Goal: Check status

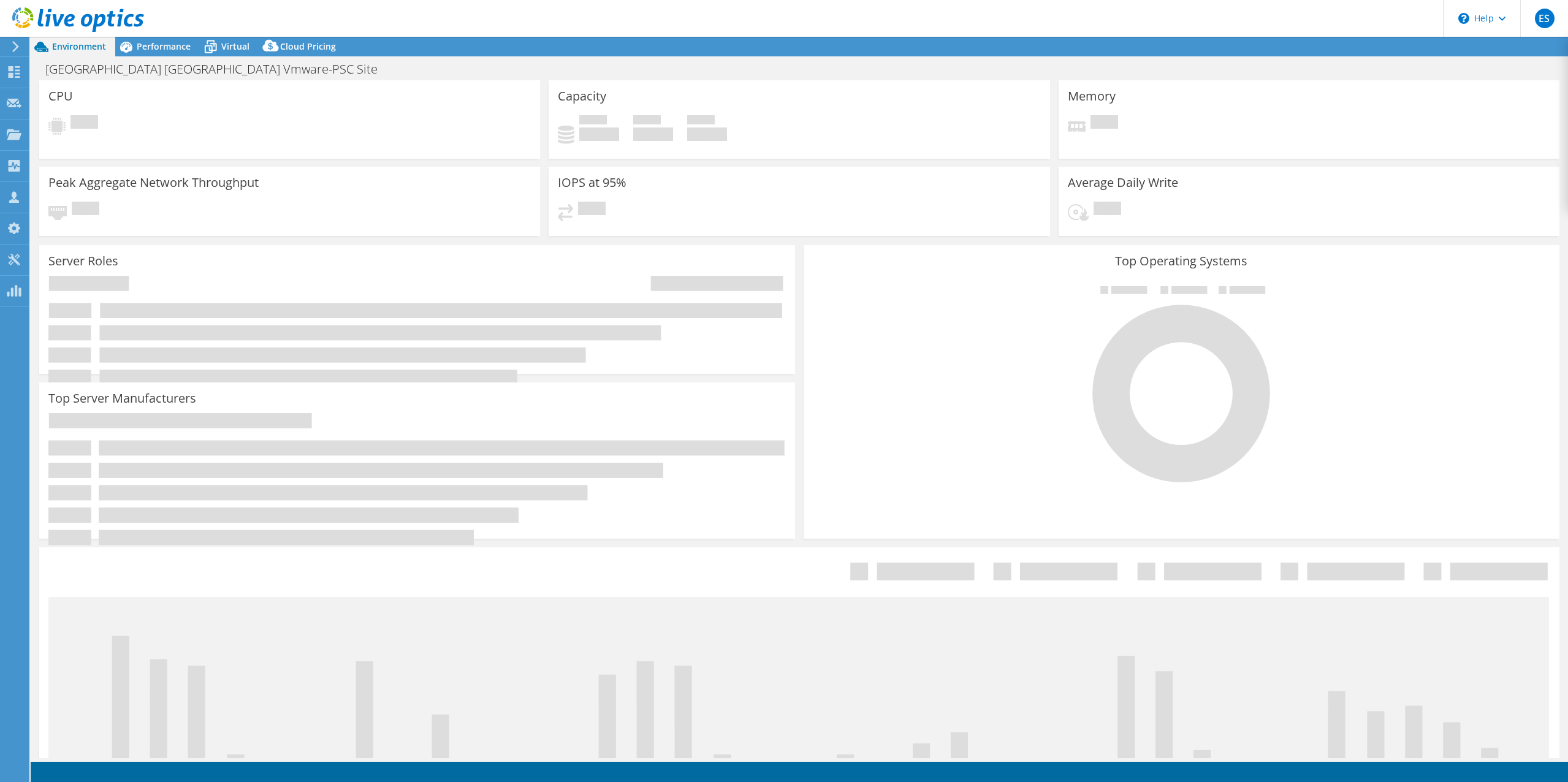
select select "USD"
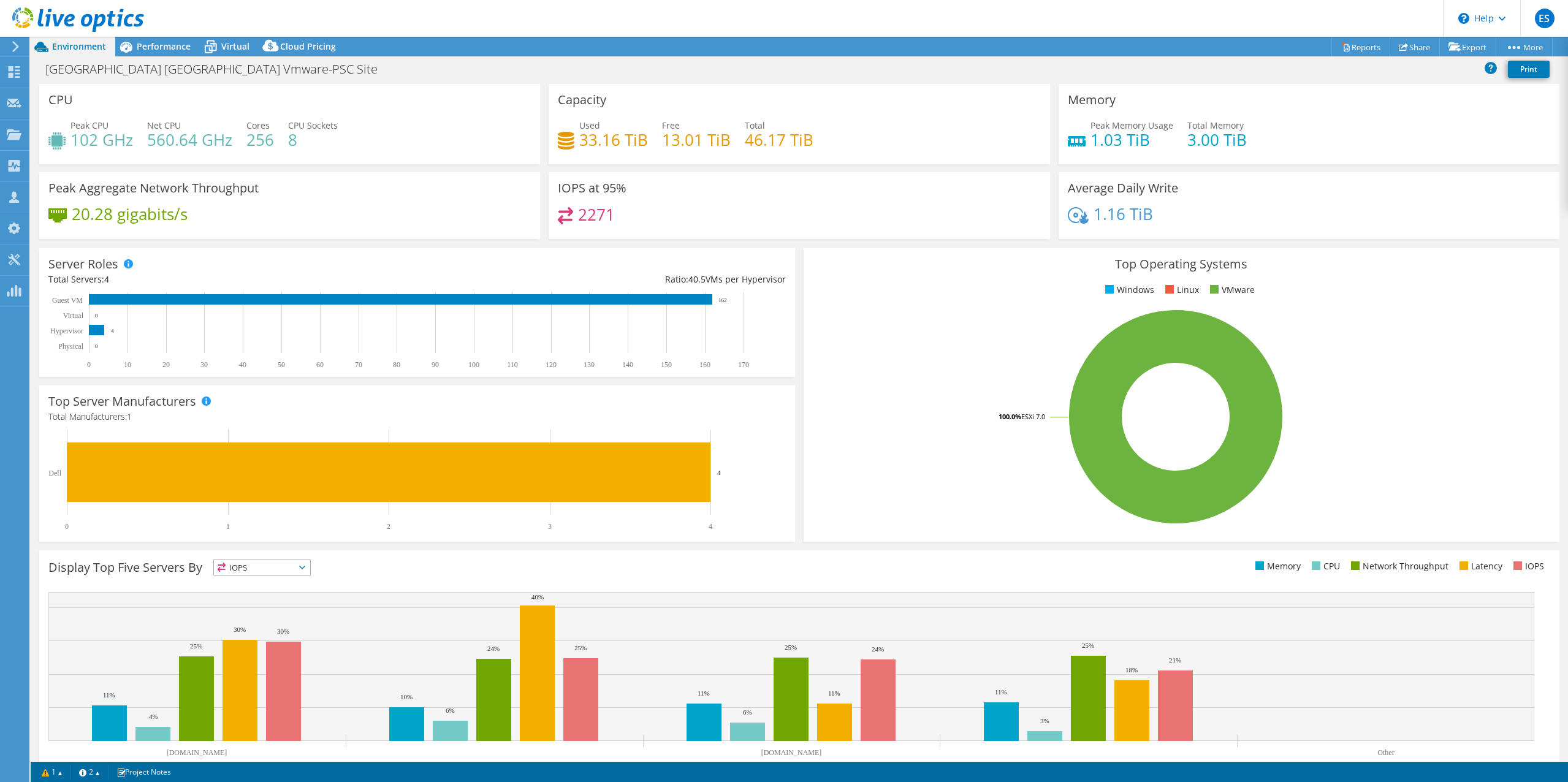
click at [77, 22] on icon at bounding box center [78, 20] width 132 height 26
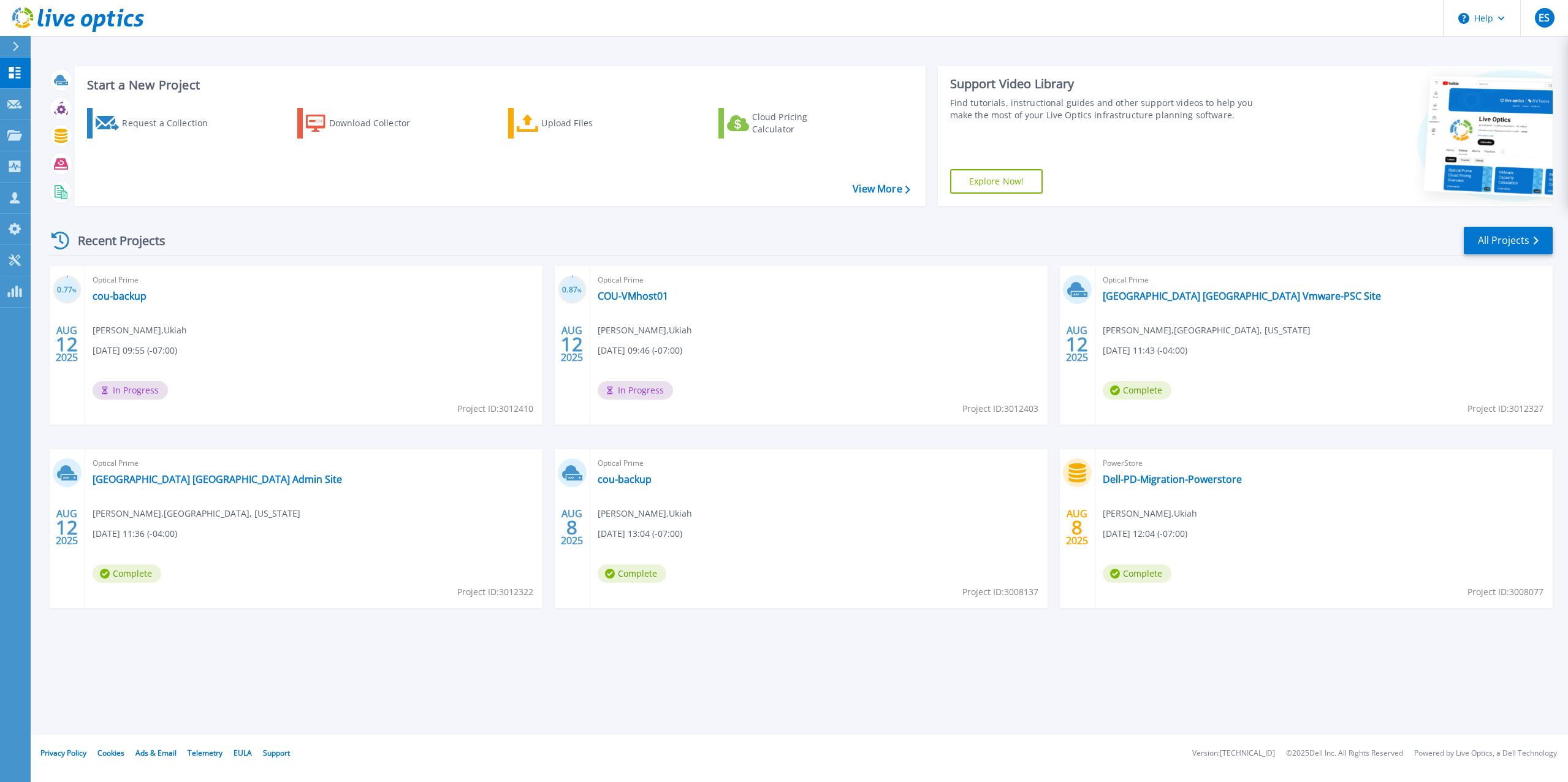
click at [842, 19] on header "Help ES Partner Team Member Eric Shouse eshouse@redesign-group.com redesign My …" at bounding box center [784, 18] width 1568 height 36
click at [1199, 296] on link "[GEOGRAPHIC_DATA] [GEOGRAPHIC_DATA] Vmware-PSC Site" at bounding box center [1242, 296] width 278 height 12
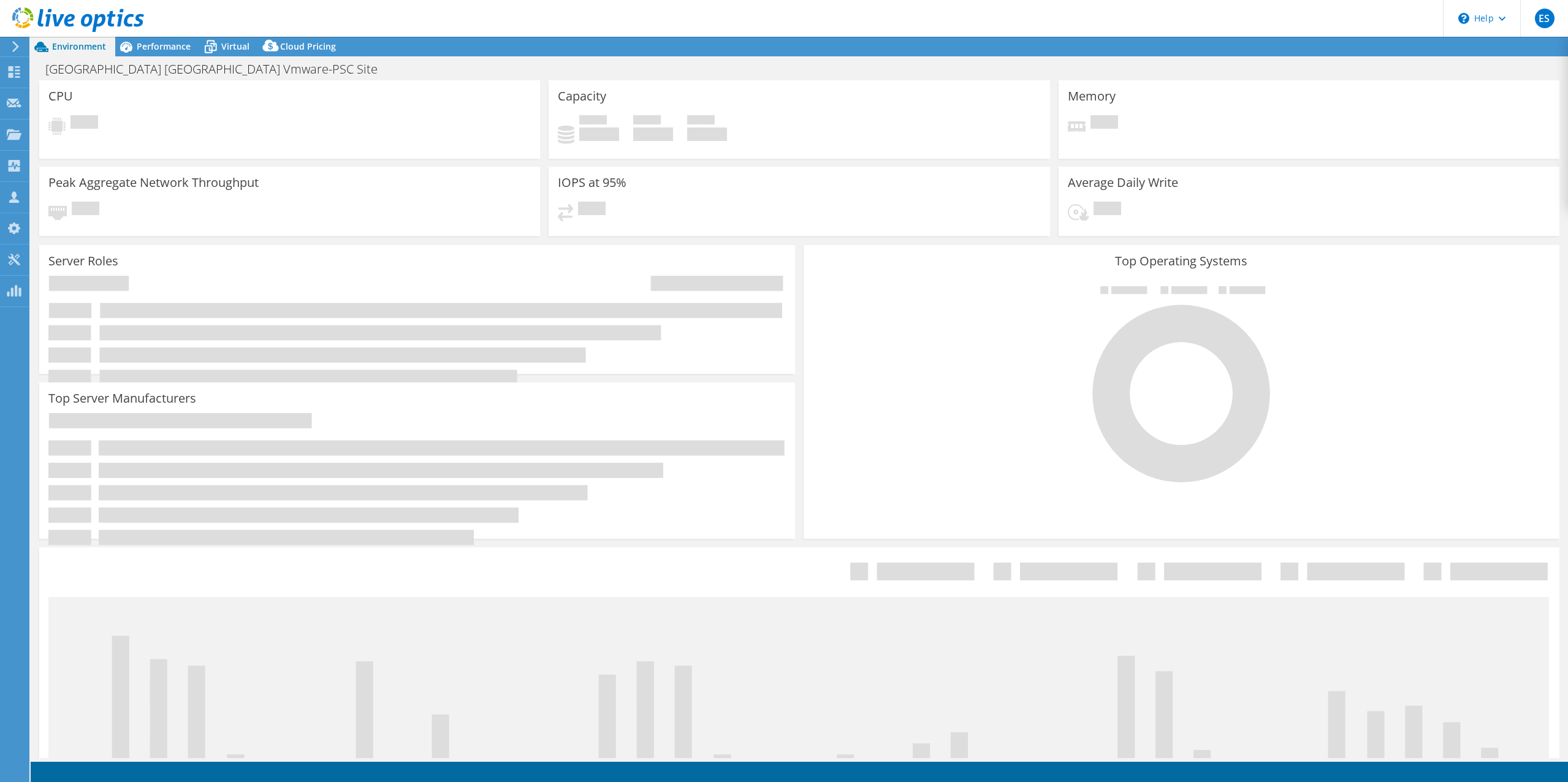
select select "USD"
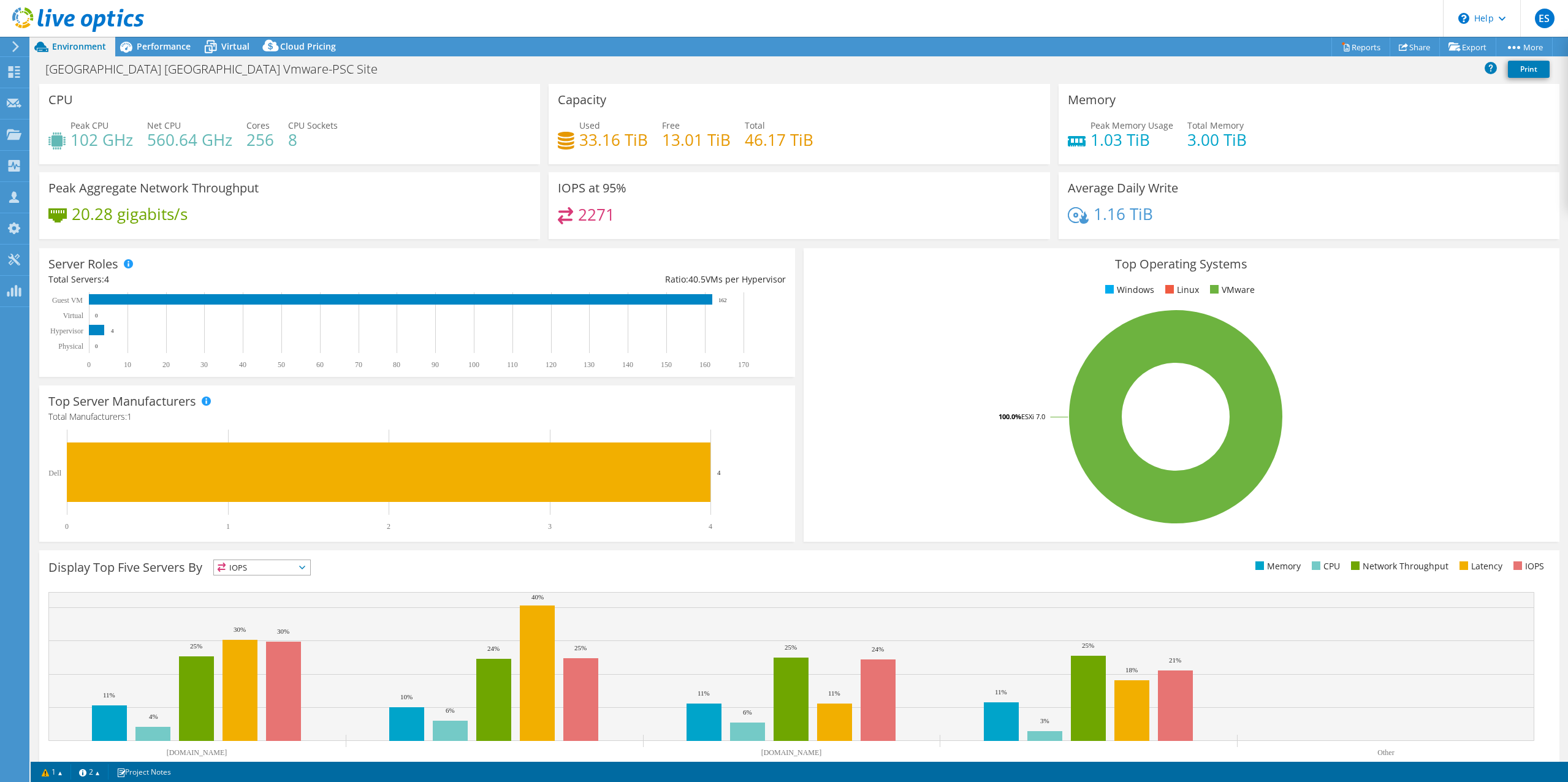
click at [91, 15] on icon at bounding box center [78, 20] width 132 height 26
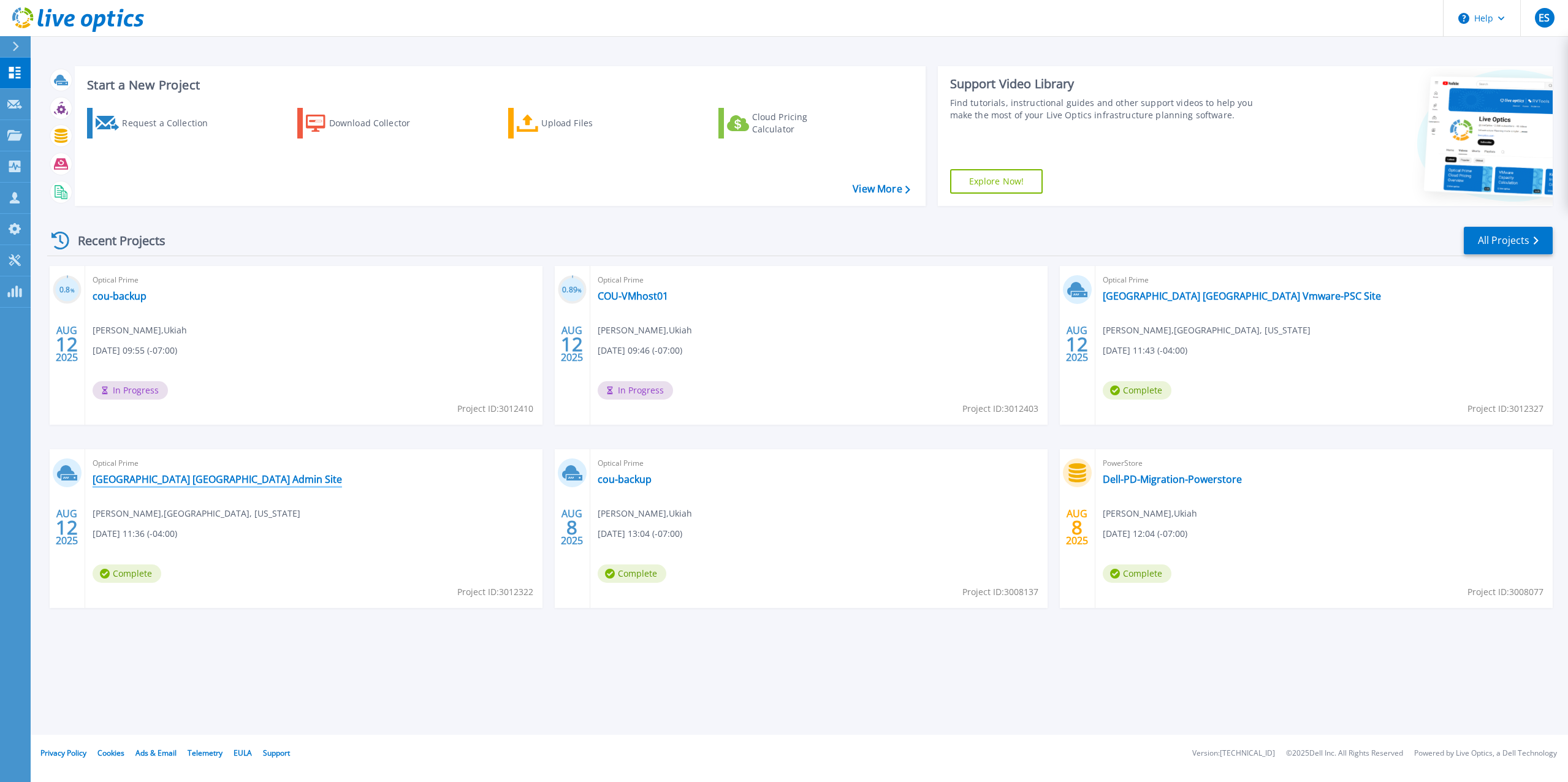
click at [159, 477] on link "Forsyth County GA Admin Site" at bounding box center [217, 479] width 250 height 12
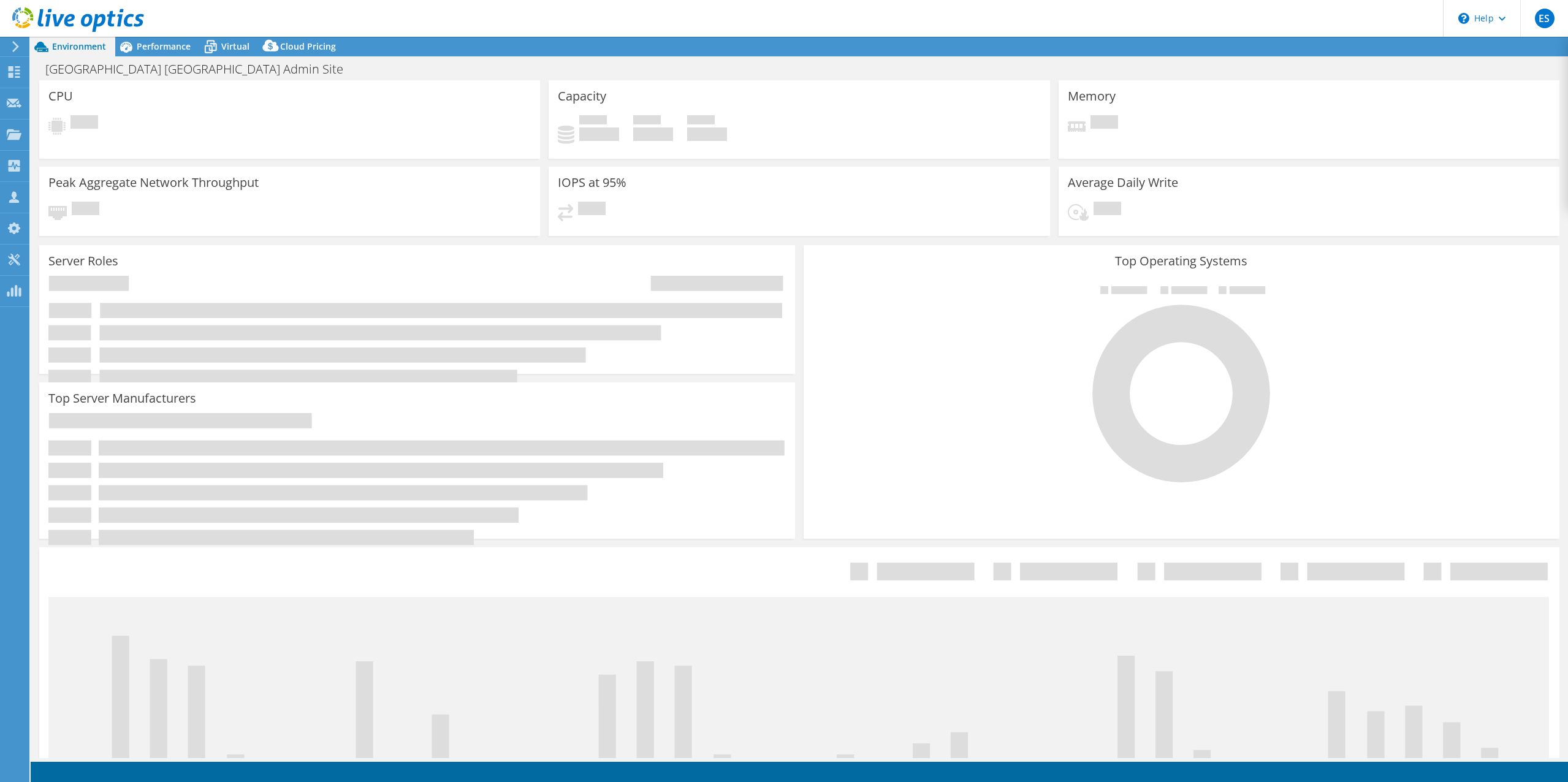
select select "USD"
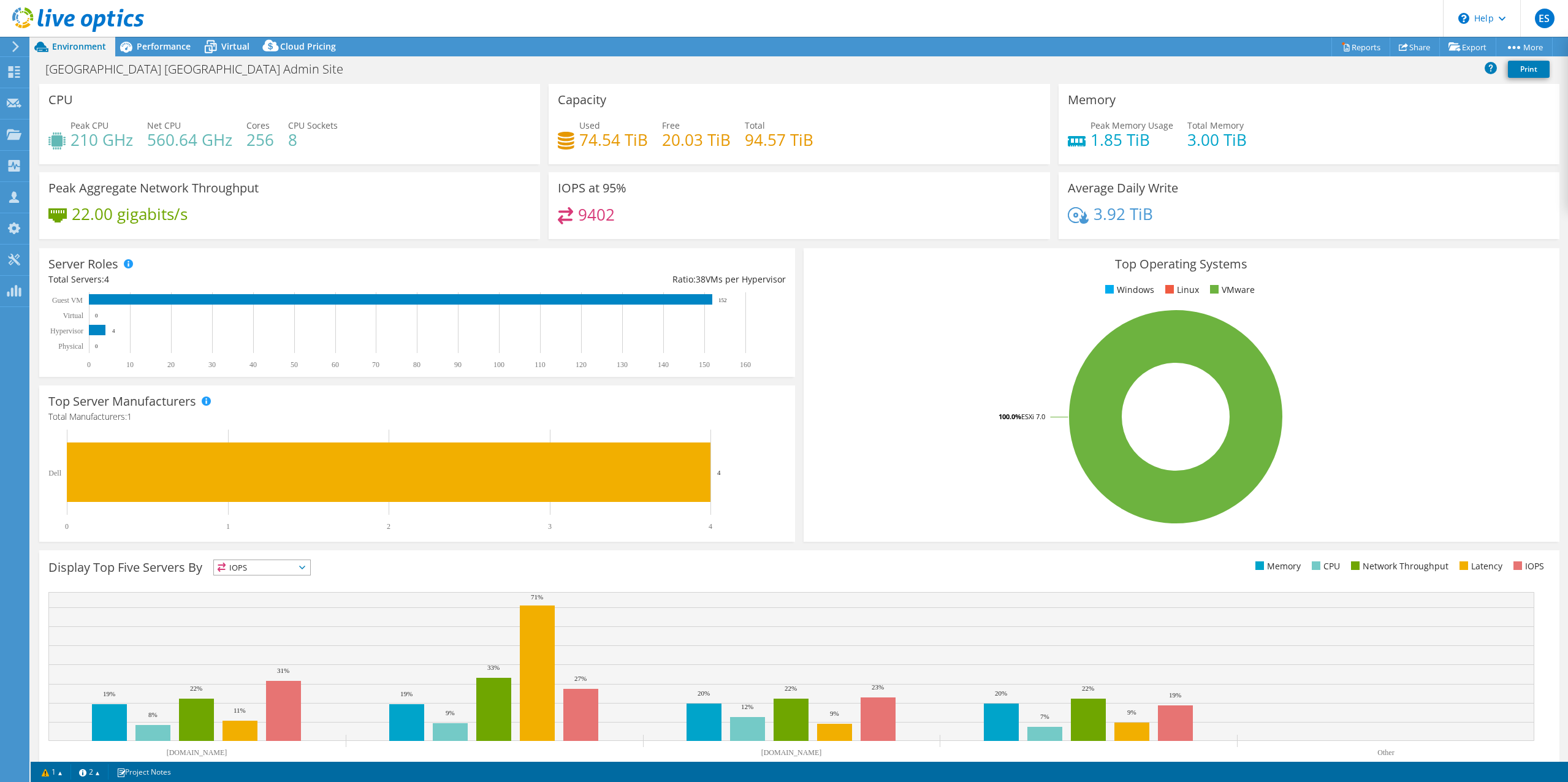
click at [948, 160] on div "Capacity Used 74.54 TiB Free 20.03 TiB Total 94.57 TiB" at bounding box center [799, 124] width 501 height 81
click at [60, 20] on use at bounding box center [78, 19] width 132 height 25
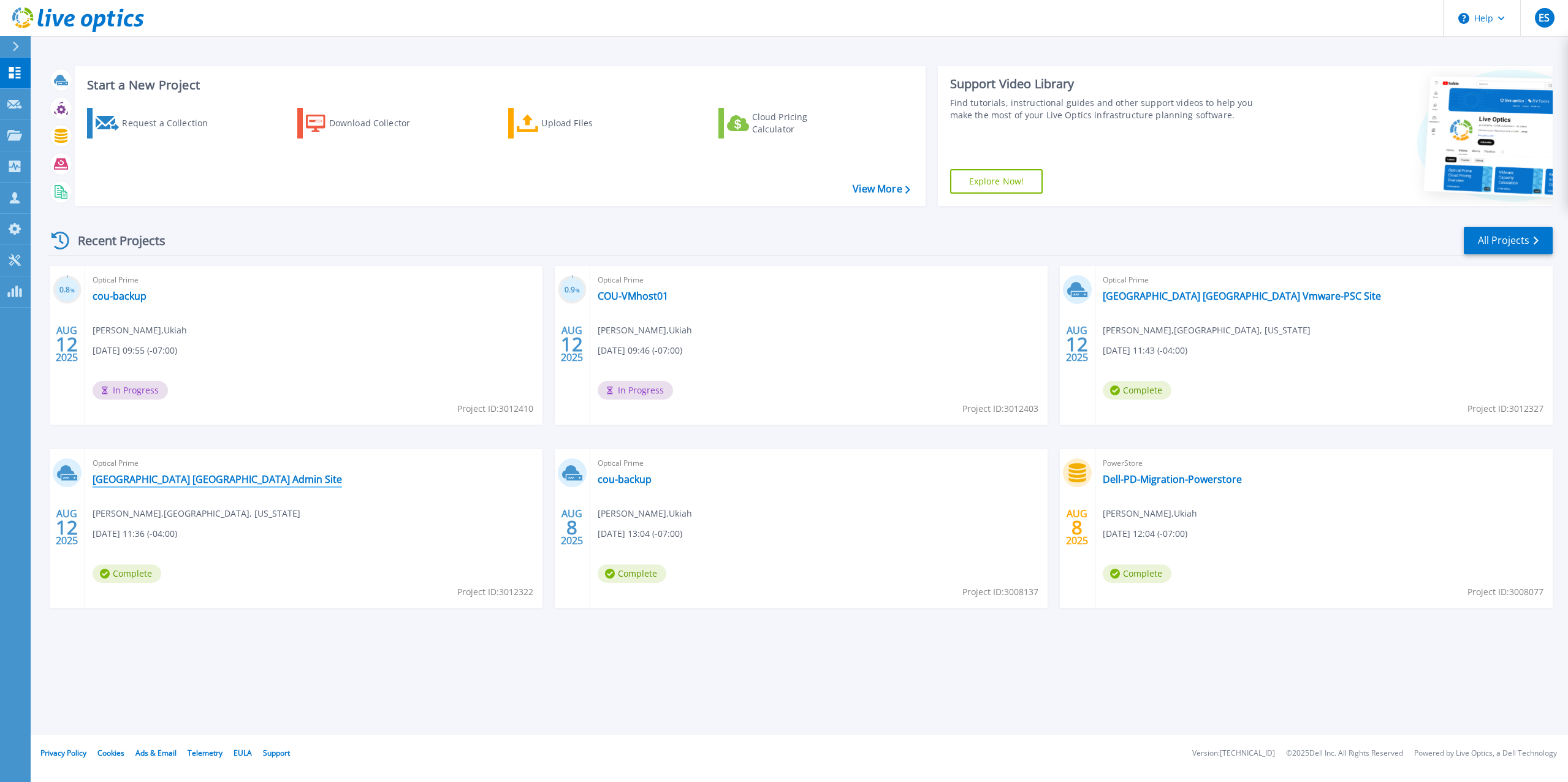
click at [169, 477] on link "[GEOGRAPHIC_DATA] [GEOGRAPHIC_DATA] Admin Site" at bounding box center [217, 479] width 250 height 12
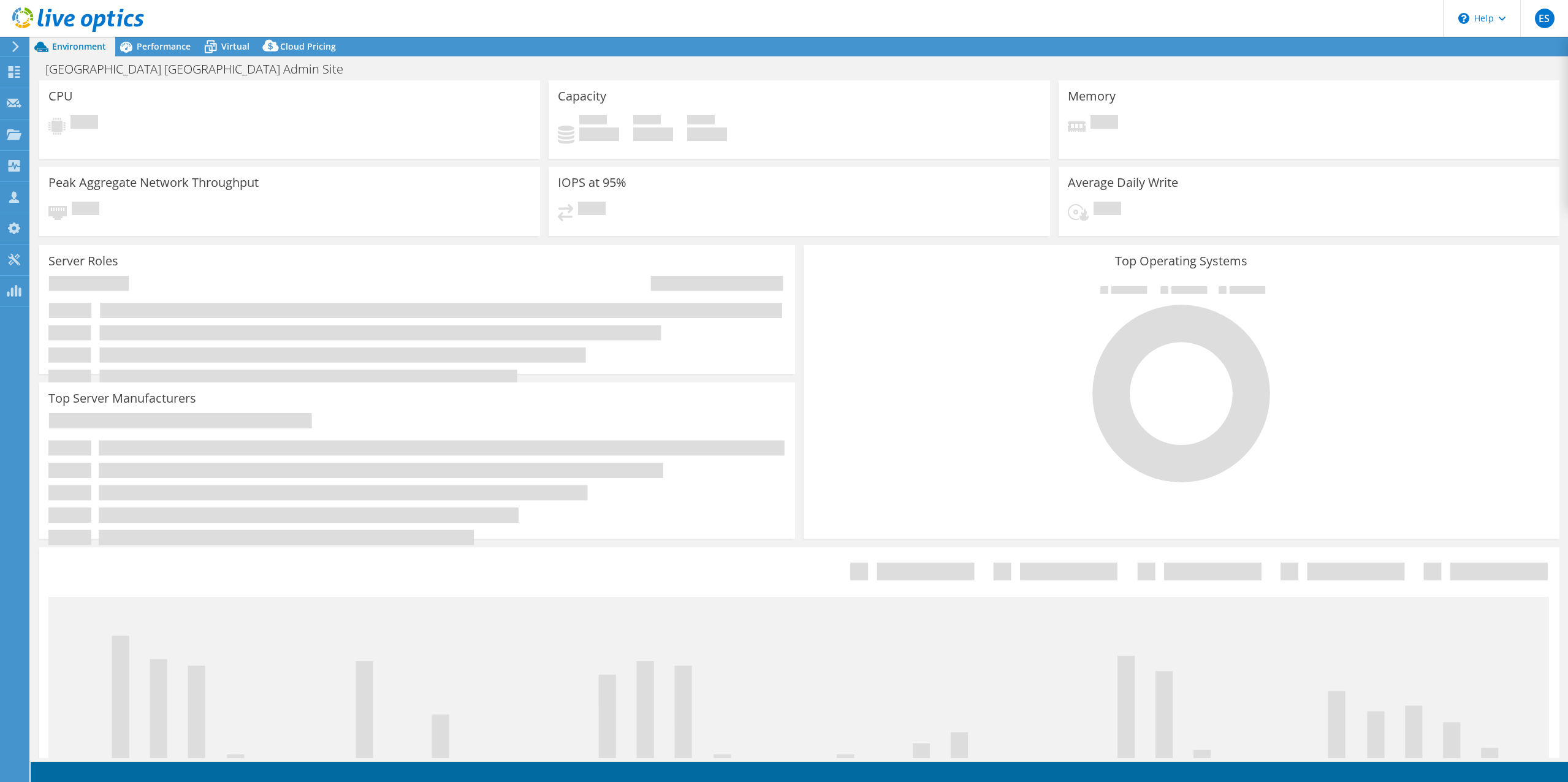
select select "USD"
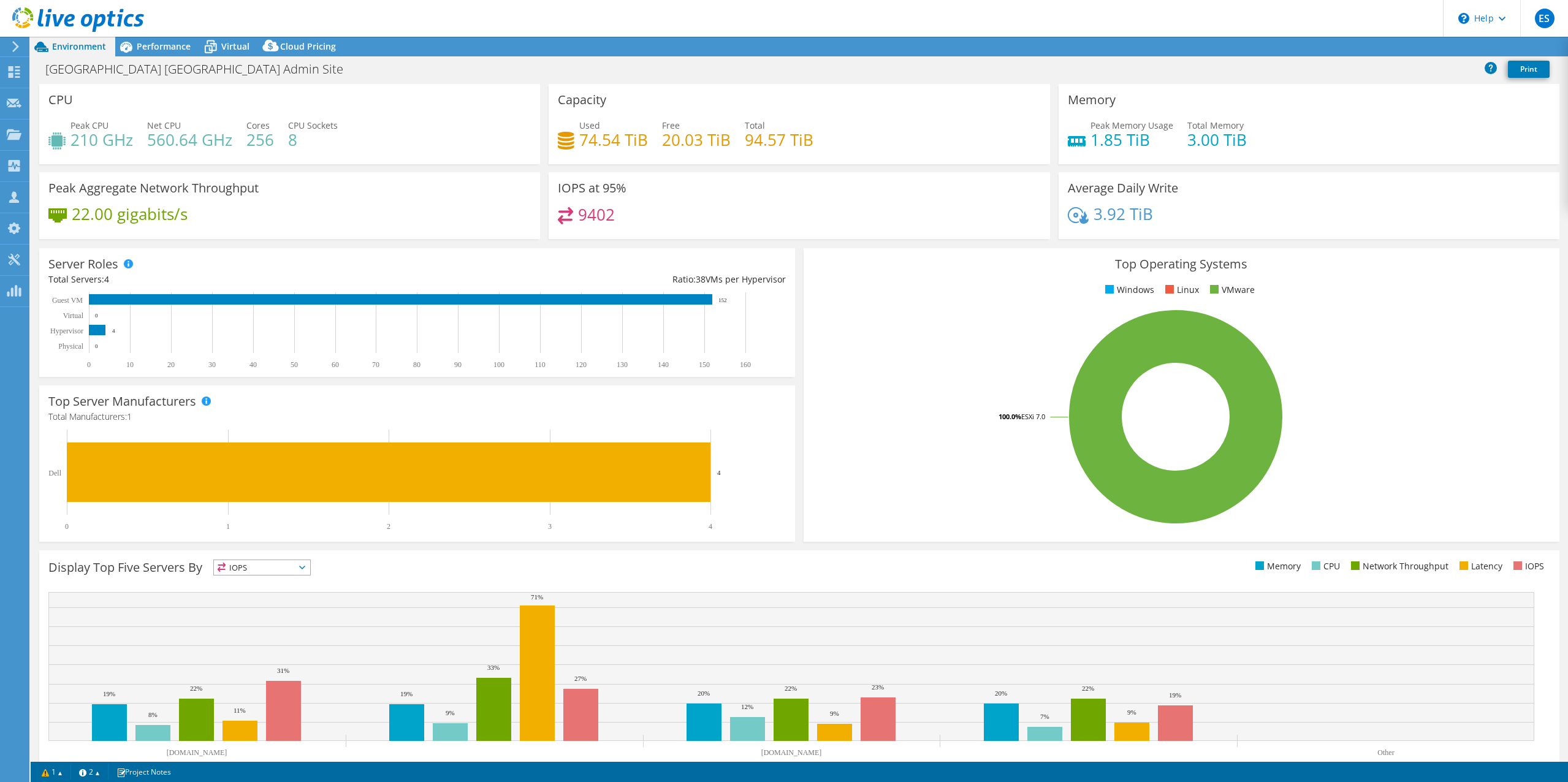
click at [891, 167] on div "Capacity Used 74.54 TiB Free 20.03 TiB Total 94.57 TiB" at bounding box center [799, 128] width 510 height 88
click at [84, 21] on icon at bounding box center [78, 20] width 132 height 26
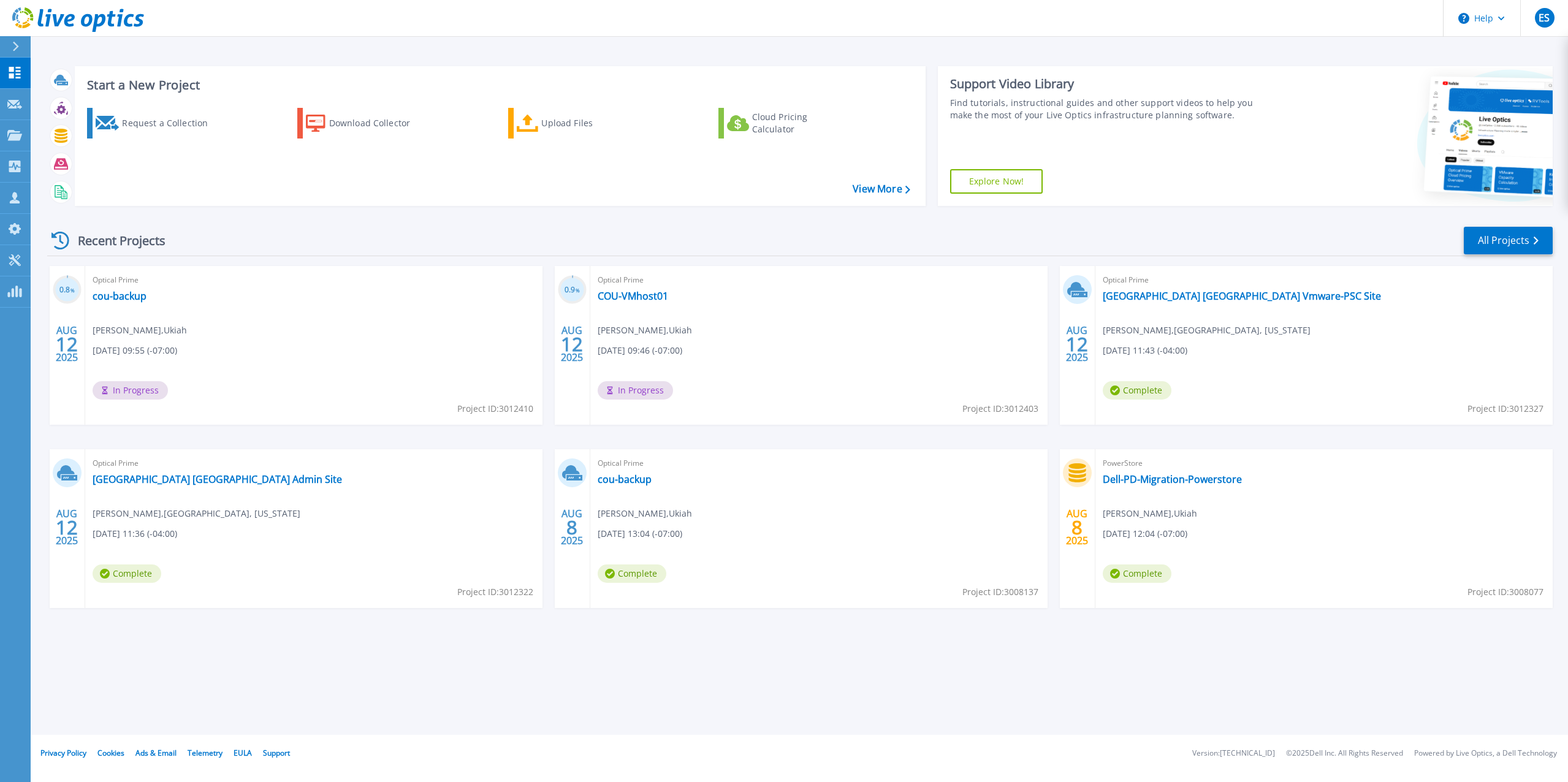
click at [1216, 16] on header "Help ES Partner Team Member [PERSON_NAME] [EMAIL_ADDRESS][DOMAIN_NAME] redesign…" at bounding box center [784, 18] width 1568 height 36
click at [1150, 15] on header "Help ES Partner Team Member [PERSON_NAME] [EMAIL_ADDRESS][DOMAIN_NAME] redesign…" at bounding box center [784, 18] width 1568 height 36
